Goal: Find specific page/section: Find specific page/section

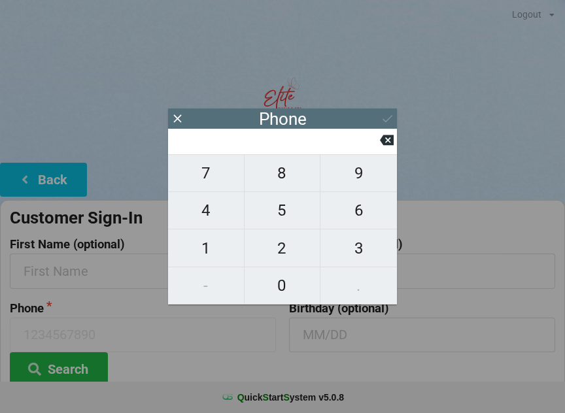
click at [387, 111] on div "Phone" at bounding box center [282, 119] width 229 height 20
click at [179, 119] on icon at bounding box center [178, 119] width 14 height 14
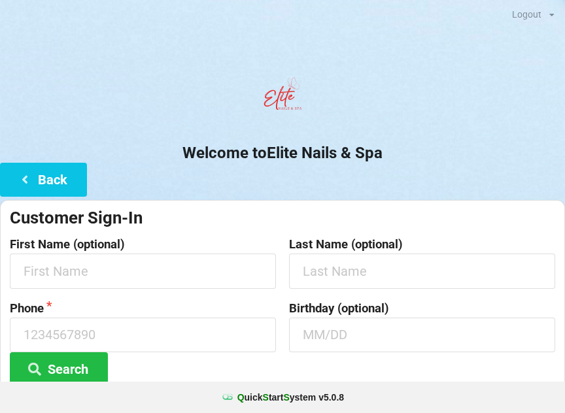
click at [64, 170] on button "Back" at bounding box center [43, 179] width 87 height 33
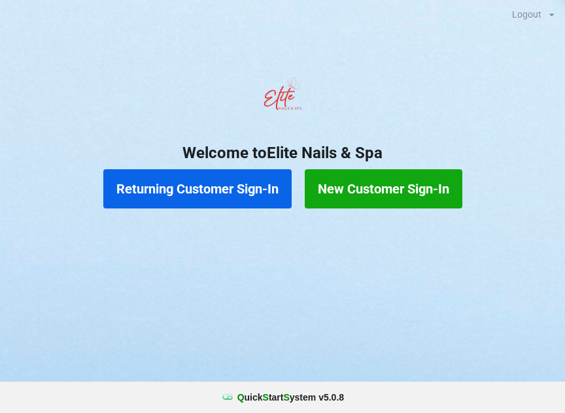
click at [186, 194] on button "Returning Customer Sign-In" at bounding box center [197, 188] width 188 height 39
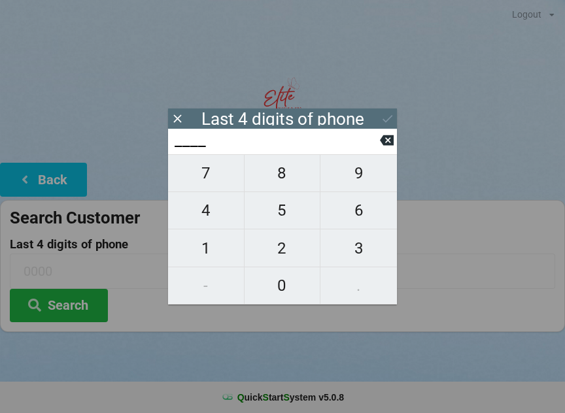
click at [287, 216] on span "5" at bounding box center [283, 210] width 76 height 27
type input "5___"
click at [357, 249] on span "3" at bounding box center [359, 248] width 77 height 27
type input "53__"
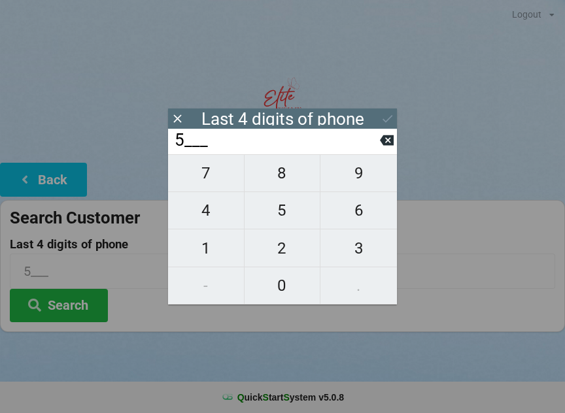
type input "53__"
click at [287, 288] on span "0" at bounding box center [283, 285] width 76 height 27
type input "530_"
click at [283, 212] on span "5" at bounding box center [283, 210] width 76 height 27
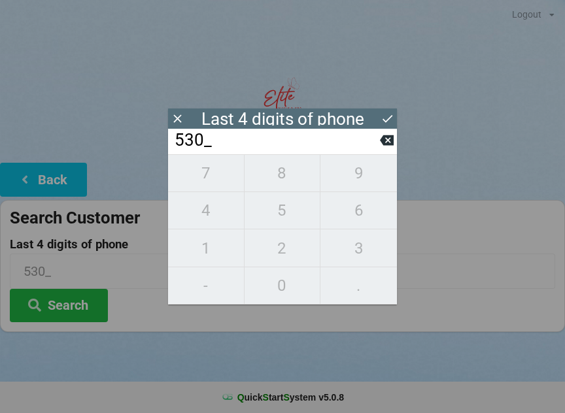
type input "5305"
click at [393, 114] on icon at bounding box center [388, 119] width 14 height 14
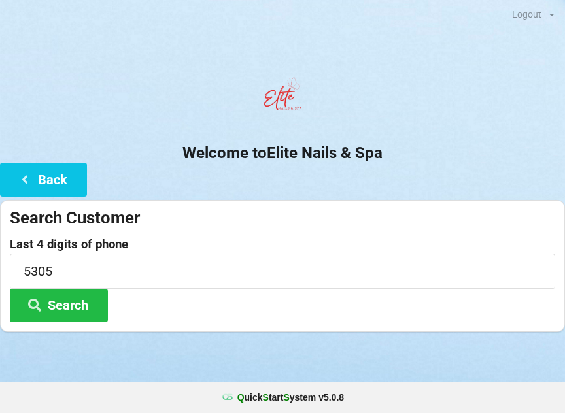
click at [56, 304] on button "Search" at bounding box center [59, 305] width 98 height 33
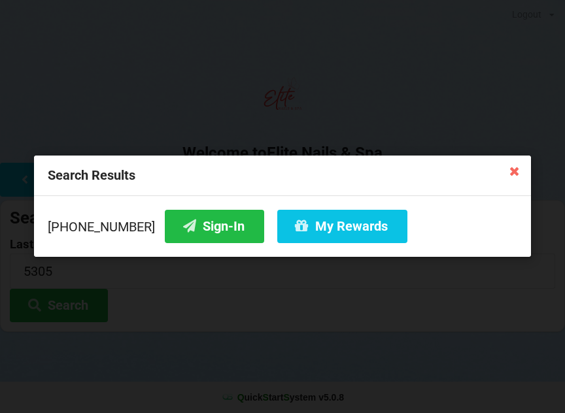
click at [219, 222] on button "Sign-In" at bounding box center [214, 226] width 99 height 33
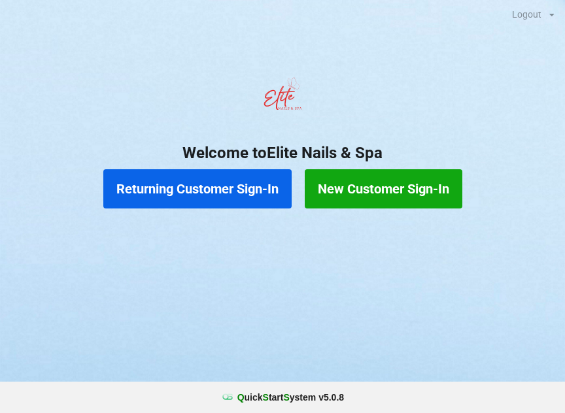
click at [166, 194] on button "Returning Customer Sign-In" at bounding box center [197, 188] width 188 height 39
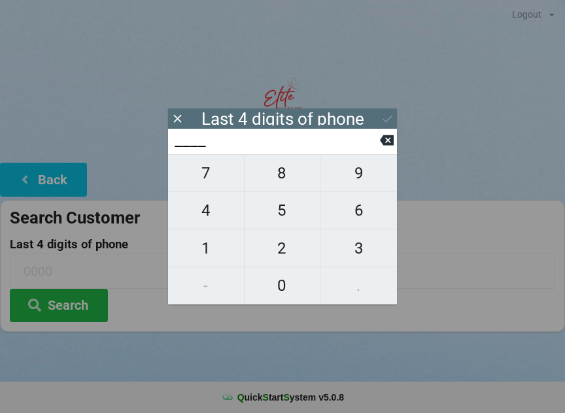
click at [199, 212] on span "4" at bounding box center [206, 210] width 76 height 27
type input "4___"
click at [277, 256] on span "2" at bounding box center [283, 248] width 76 height 27
type input "42__"
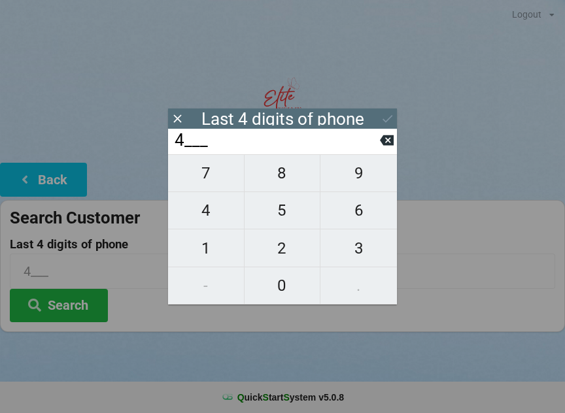
type input "42__"
click at [355, 213] on span "6" at bounding box center [359, 210] width 77 height 27
type input "426_"
click at [282, 253] on span "2" at bounding box center [283, 248] width 76 height 27
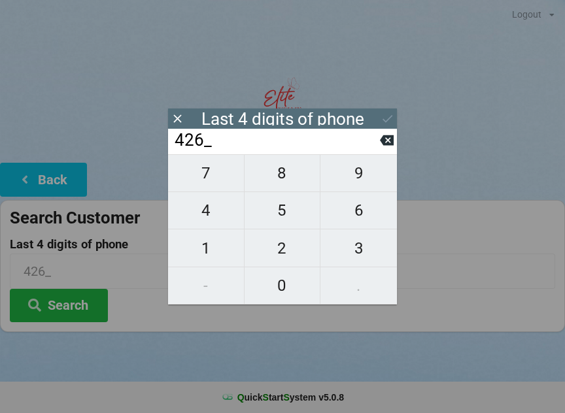
type input "4262"
click at [382, 120] on icon at bounding box center [388, 119] width 14 height 14
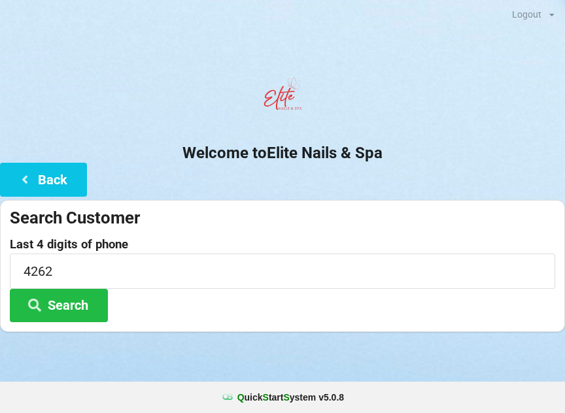
click at [53, 305] on button "Search" at bounding box center [59, 305] width 98 height 33
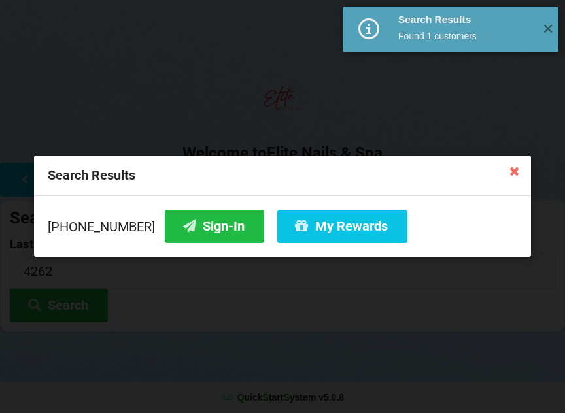
click at [186, 236] on button "Sign-In" at bounding box center [214, 226] width 99 height 33
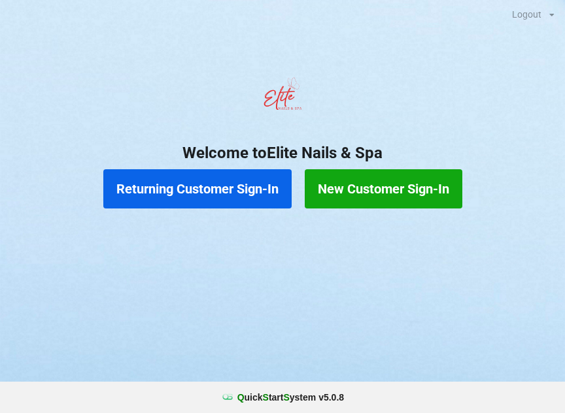
click at [241, 188] on button "Returning Customer Sign-In" at bounding box center [197, 188] width 188 height 39
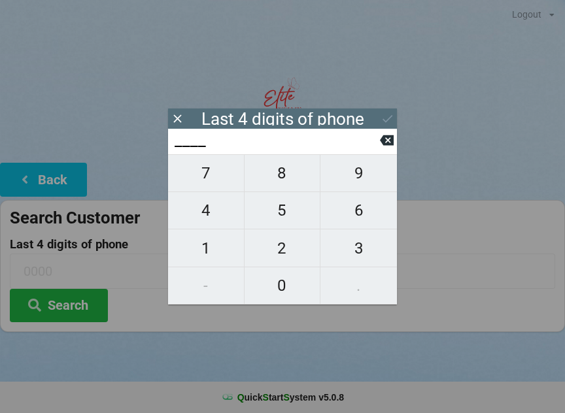
click at [366, 181] on span "9" at bounding box center [359, 173] width 77 height 27
type input "9___"
click at [284, 211] on span "5" at bounding box center [283, 210] width 76 height 27
type input "95__"
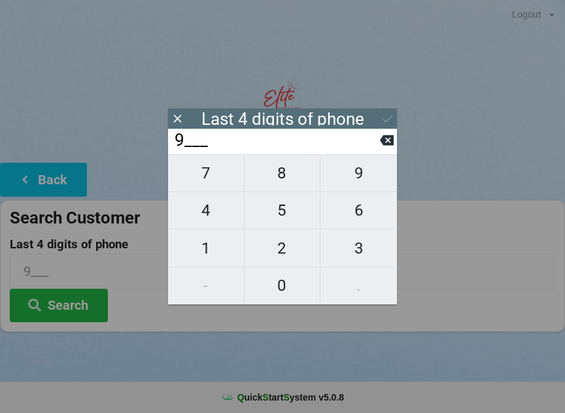
type input "95__"
click at [382, 144] on icon at bounding box center [387, 140] width 14 height 10
click at [220, 254] on span "1" at bounding box center [206, 248] width 76 height 27
type input "91__"
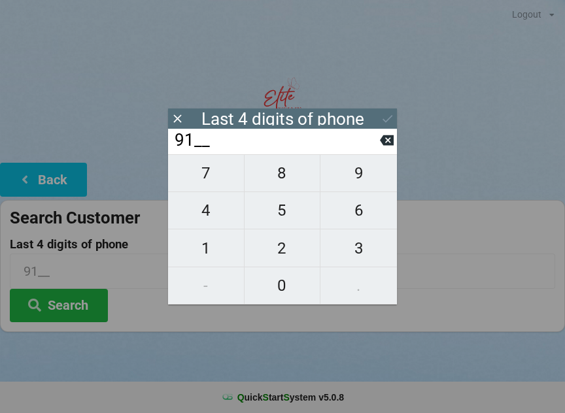
click at [284, 211] on span "5" at bounding box center [283, 210] width 76 height 27
type input "915_"
click at [368, 202] on span "6" at bounding box center [359, 210] width 77 height 27
type input "9156"
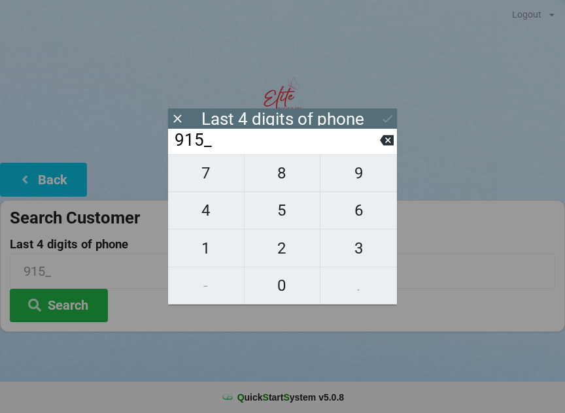
type input "9156"
click at [387, 118] on icon at bounding box center [388, 119] width 14 height 14
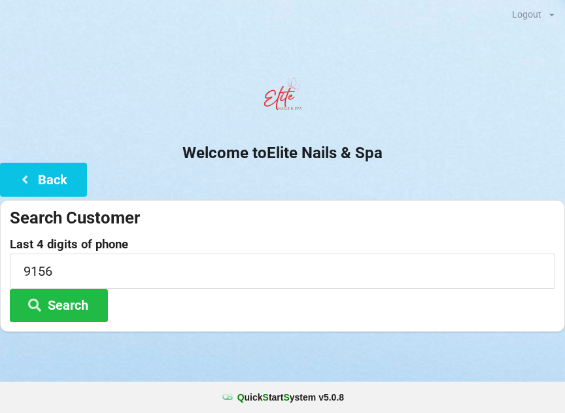
click at [82, 312] on button "Search" at bounding box center [59, 305] width 98 height 33
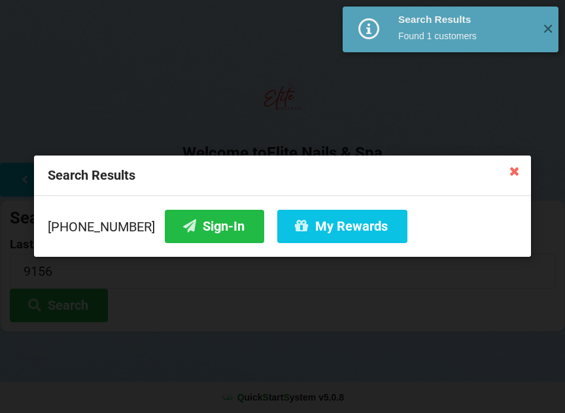
click at [201, 226] on button "Sign-In" at bounding box center [214, 226] width 99 height 33
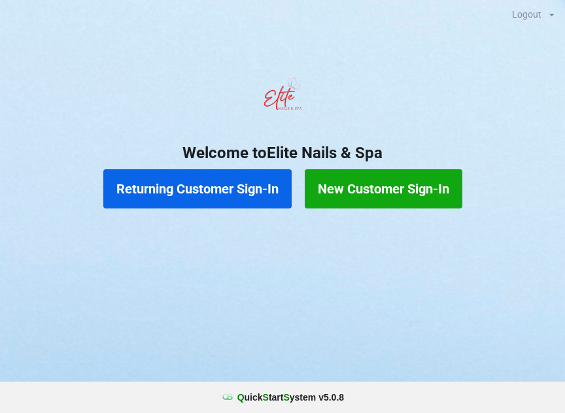
click at [214, 181] on button "Returning Customer Sign-In" at bounding box center [197, 188] width 188 height 39
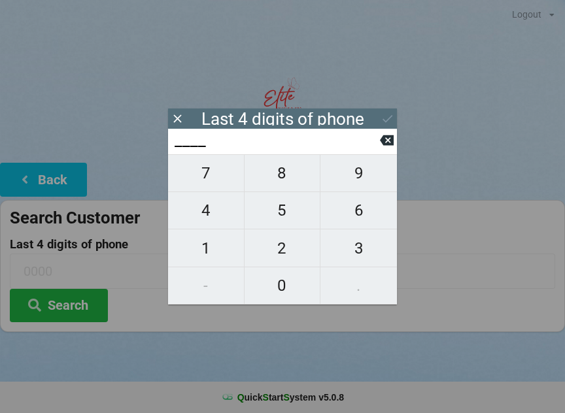
click at [279, 256] on span "2" at bounding box center [283, 248] width 76 height 27
type input "2___"
click at [386, 141] on icon at bounding box center [387, 140] width 14 height 10
click at [281, 179] on span "8" at bounding box center [283, 173] width 76 height 27
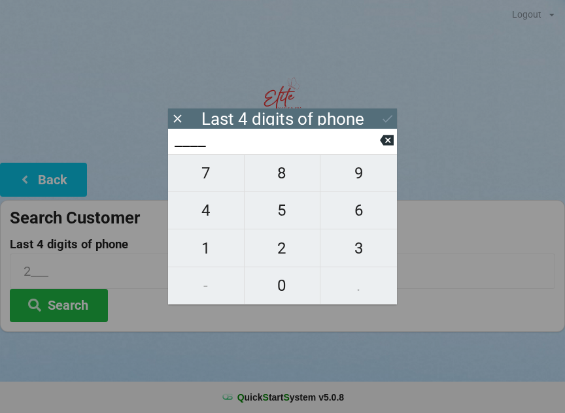
type input "8___"
click at [352, 217] on span "6" at bounding box center [359, 210] width 77 height 27
type input "86__"
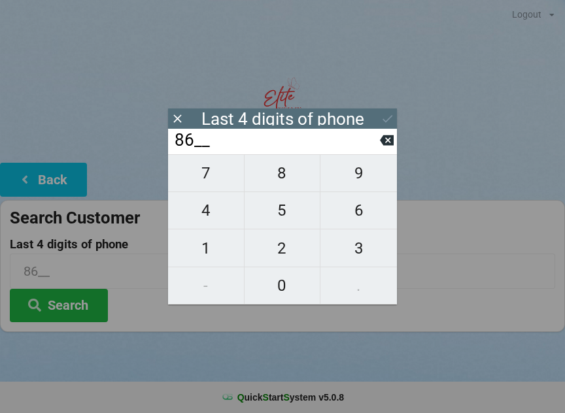
click at [357, 251] on span "3" at bounding box center [359, 248] width 77 height 27
type input "863_"
click at [281, 211] on span "5" at bounding box center [283, 210] width 76 height 27
type input "8635"
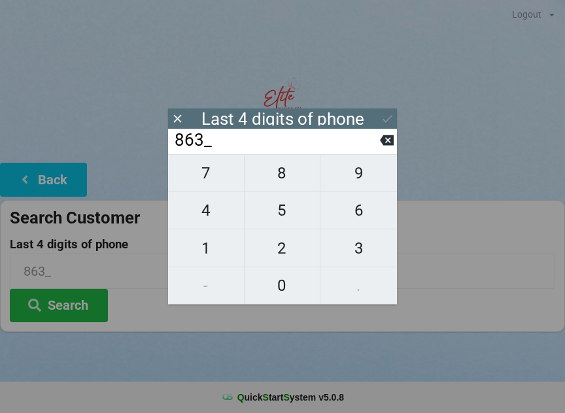
type input "8635"
click at [283, 173] on div "7 8 9 4 5 6 1 2 3 - 0 ." at bounding box center [282, 229] width 229 height 150
click at [216, 245] on div "7 8 9 4 5 6 1 2 3 - 0 ." at bounding box center [282, 229] width 229 height 150
click at [379, 148] on input "8635" at bounding box center [276, 140] width 207 height 21
click at [373, 147] on input "8635" at bounding box center [276, 140] width 207 height 21
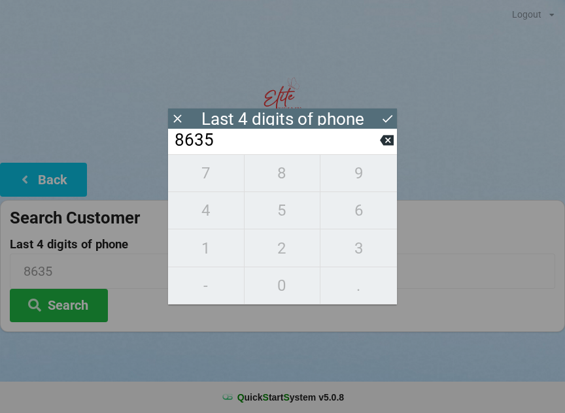
click at [391, 141] on icon at bounding box center [387, 140] width 14 height 10
click at [379, 140] on input "863_" at bounding box center [276, 140] width 207 height 21
click at [387, 146] on icon at bounding box center [387, 140] width 14 height 14
click at [387, 141] on icon at bounding box center [387, 140] width 14 height 10
click at [381, 143] on icon at bounding box center [387, 140] width 14 height 14
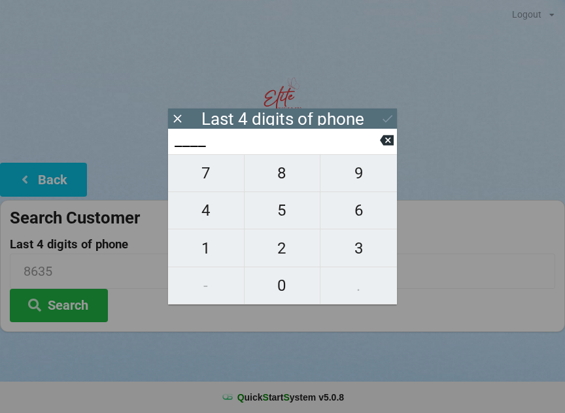
click at [355, 212] on span "6" at bounding box center [359, 210] width 77 height 27
type input "6___"
click at [215, 217] on span "4" at bounding box center [206, 210] width 76 height 27
type input "64__"
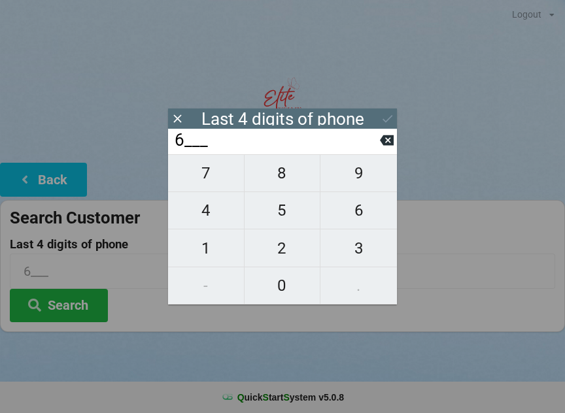
type input "64__"
click at [209, 220] on span "4" at bounding box center [206, 210] width 76 height 27
type input "644_"
click at [386, 145] on icon at bounding box center [387, 140] width 14 height 10
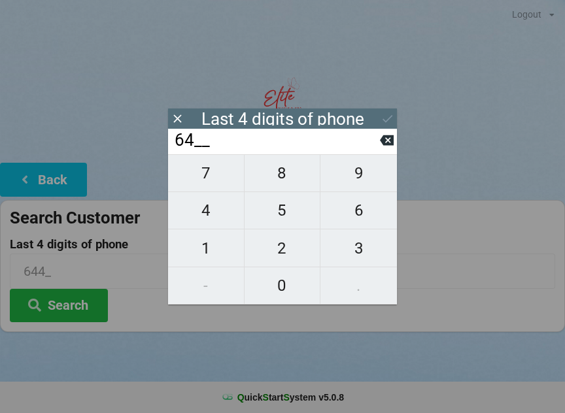
click at [361, 183] on span "9" at bounding box center [359, 173] width 77 height 27
type input "649_"
click at [213, 218] on span "4" at bounding box center [206, 210] width 76 height 27
type input "6494"
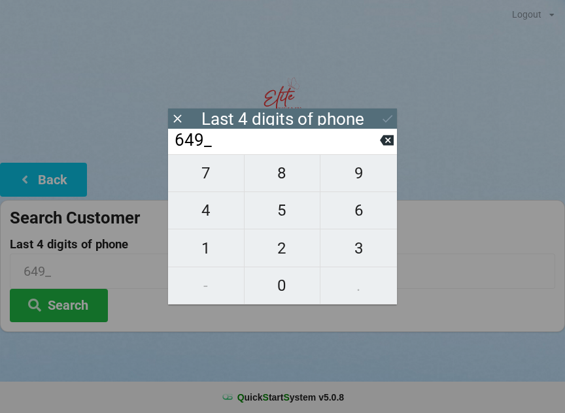
type input "6494"
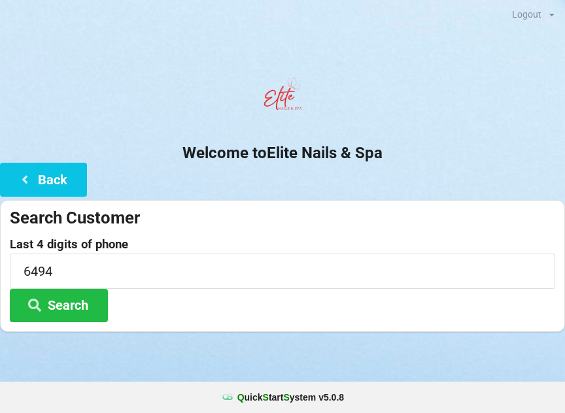
click at [79, 312] on button "Search" at bounding box center [59, 305] width 98 height 33
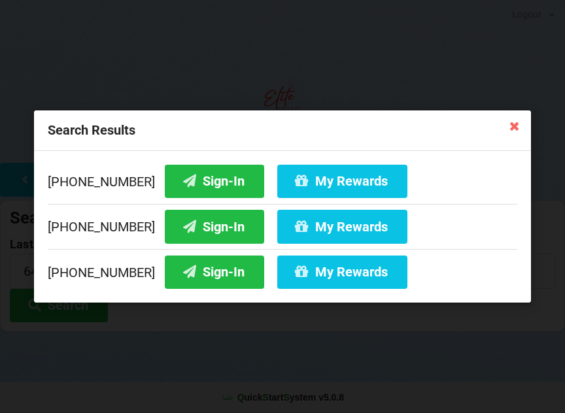
click at [202, 277] on button "Sign-In" at bounding box center [214, 272] width 99 height 33
